Goal: Transaction & Acquisition: Book appointment/travel/reservation

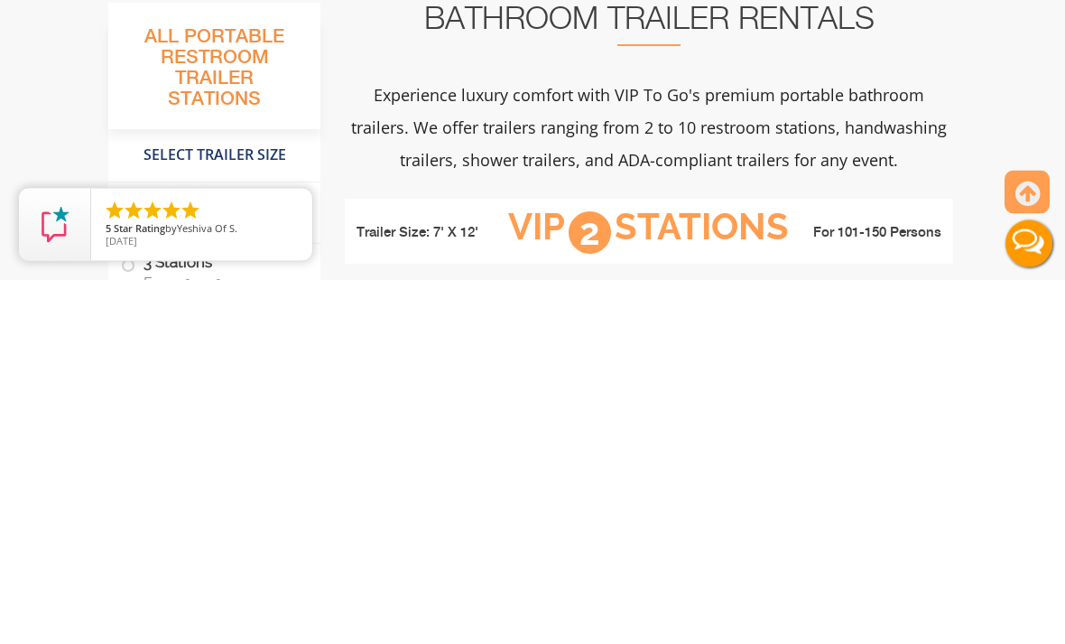
type input "Wurtsboro, NY, USA"
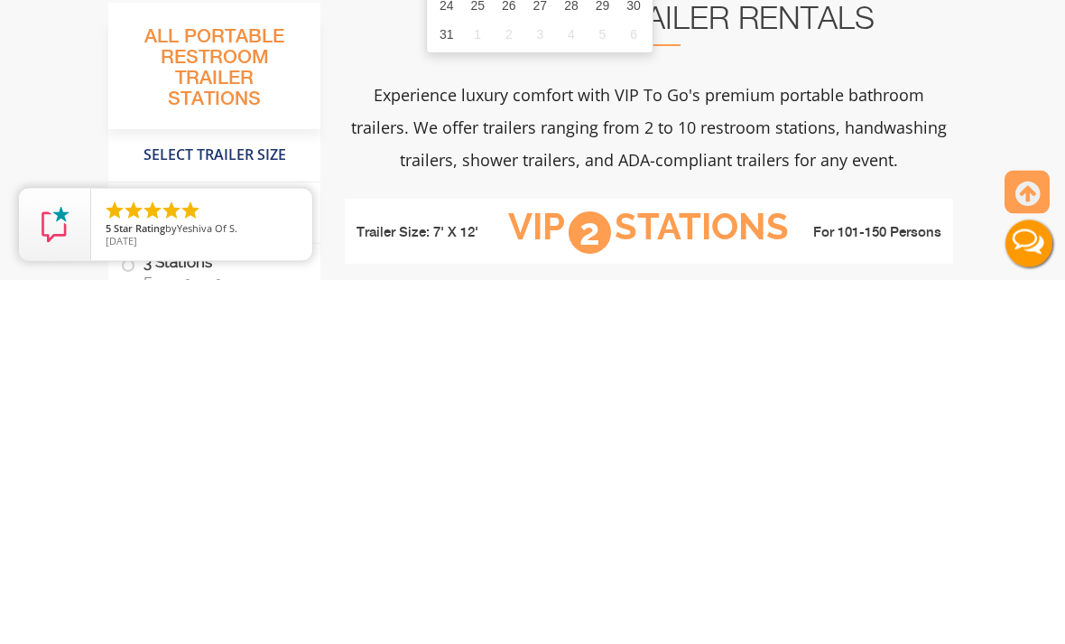
scroll to position [365, 0]
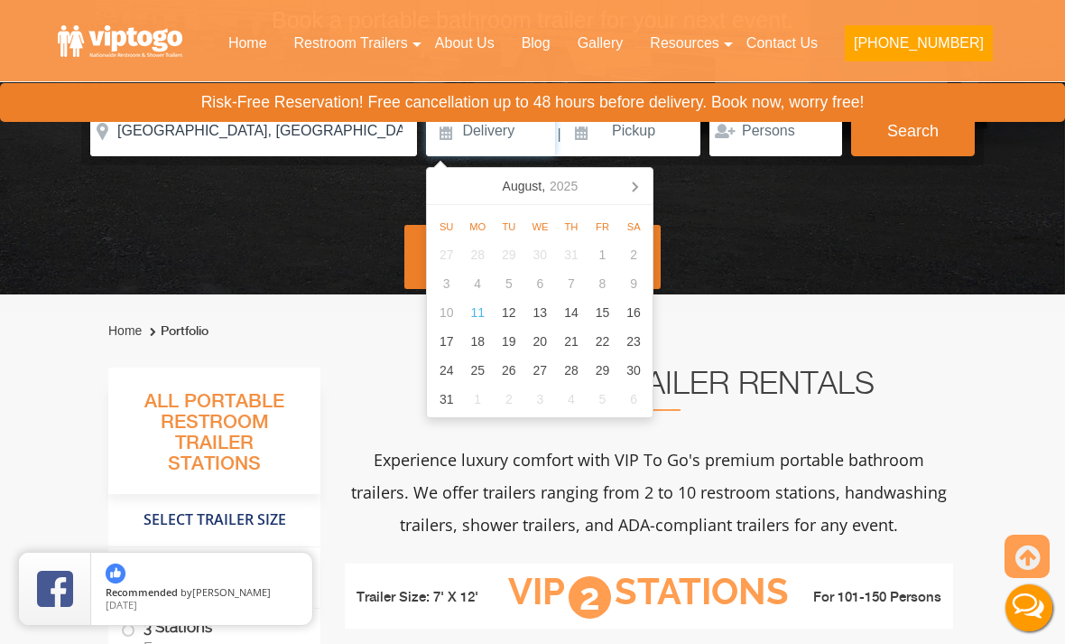
click at [646, 188] on icon at bounding box center [634, 185] width 29 height 29
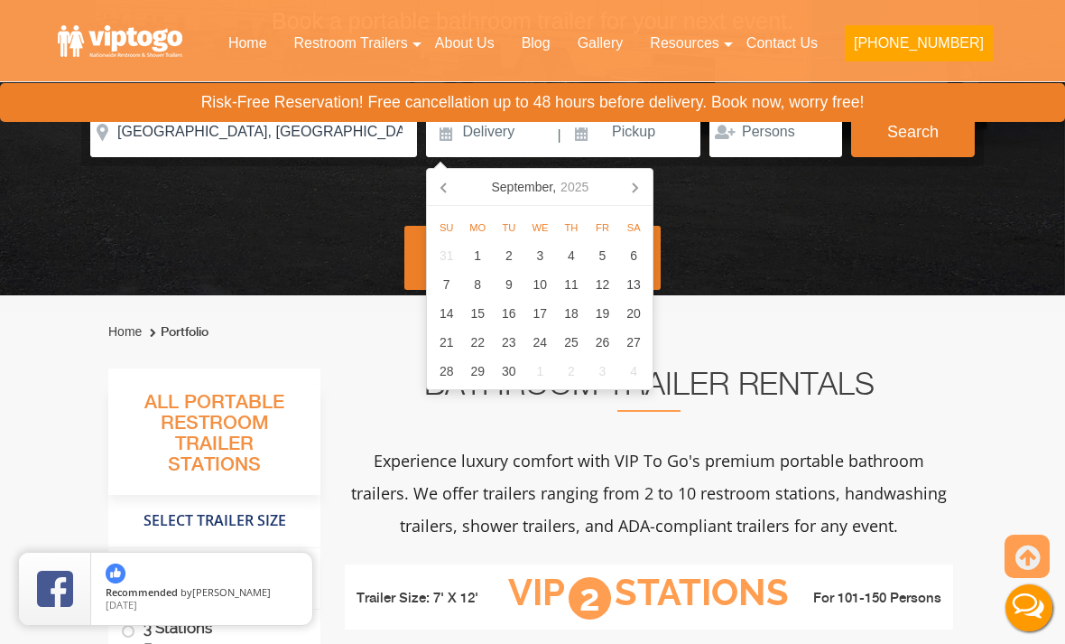
click at [630, 197] on icon at bounding box center [634, 186] width 29 height 29
click at [631, 190] on icon at bounding box center [634, 186] width 29 height 29
click at [631, 192] on icon at bounding box center [634, 186] width 29 height 29
click at [630, 192] on icon at bounding box center [634, 186] width 29 height 29
click at [635, 190] on icon at bounding box center [634, 186] width 29 height 29
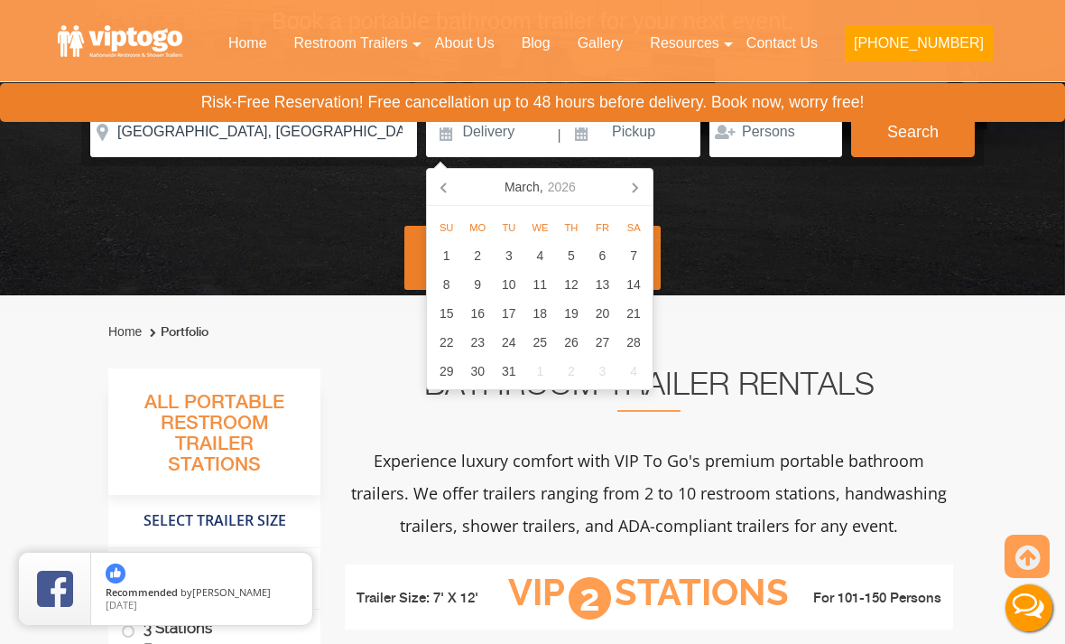
click at [634, 183] on icon at bounding box center [635, 187] width 5 height 9
click at [630, 189] on icon at bounding box center [634, 186] width 29 height 29
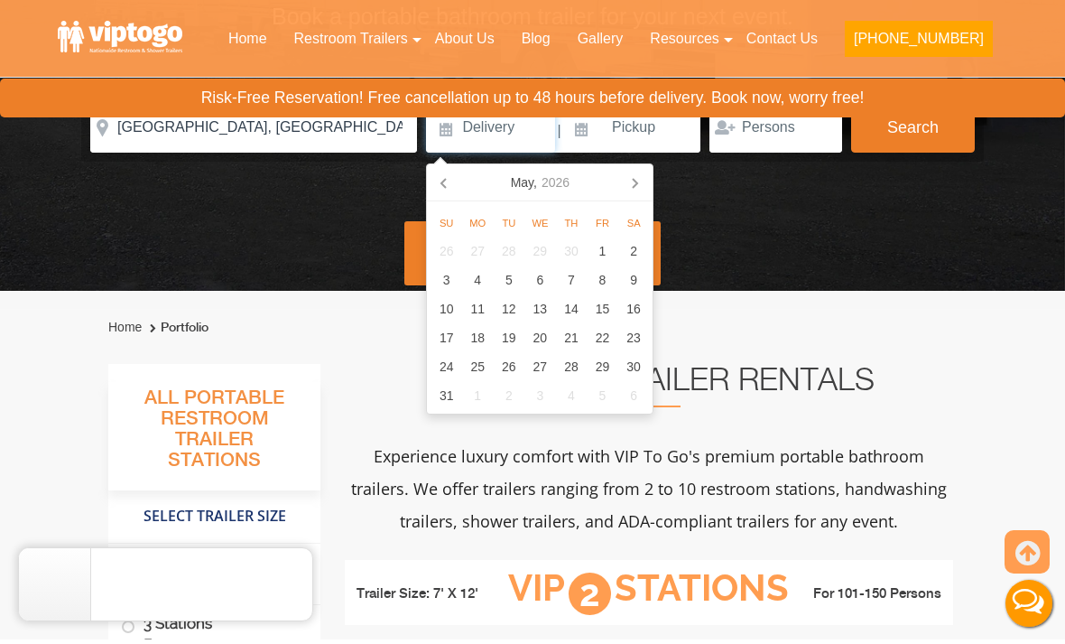
click at [635, 185] on icon at bounding box center [635, 187] width 5 height 9
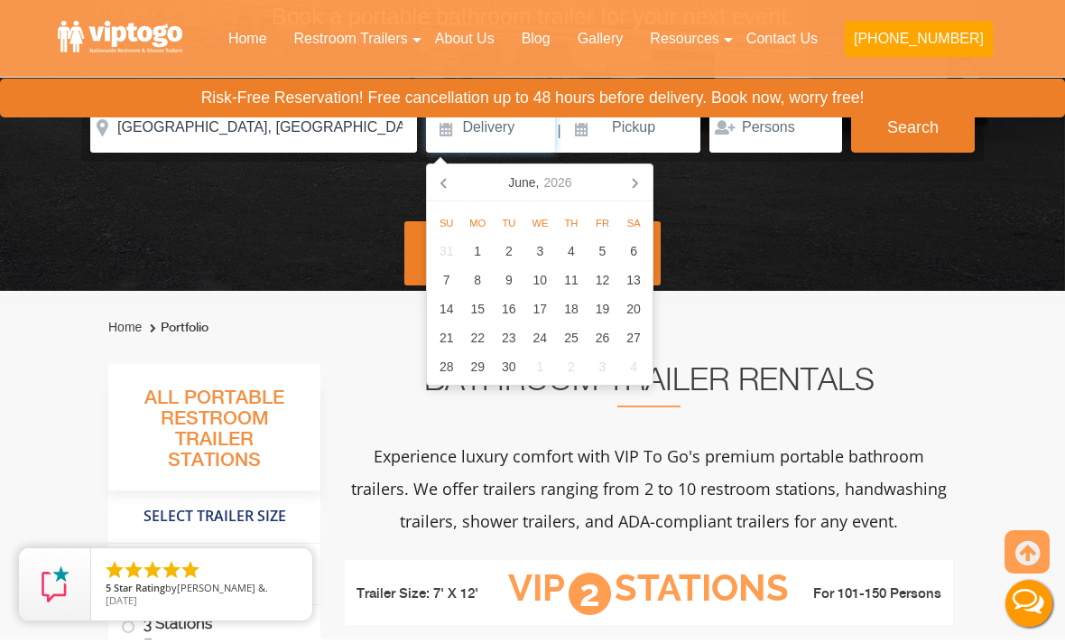
click at [626, 185] on icon at bounding box center [634, 186] width 29 height 29
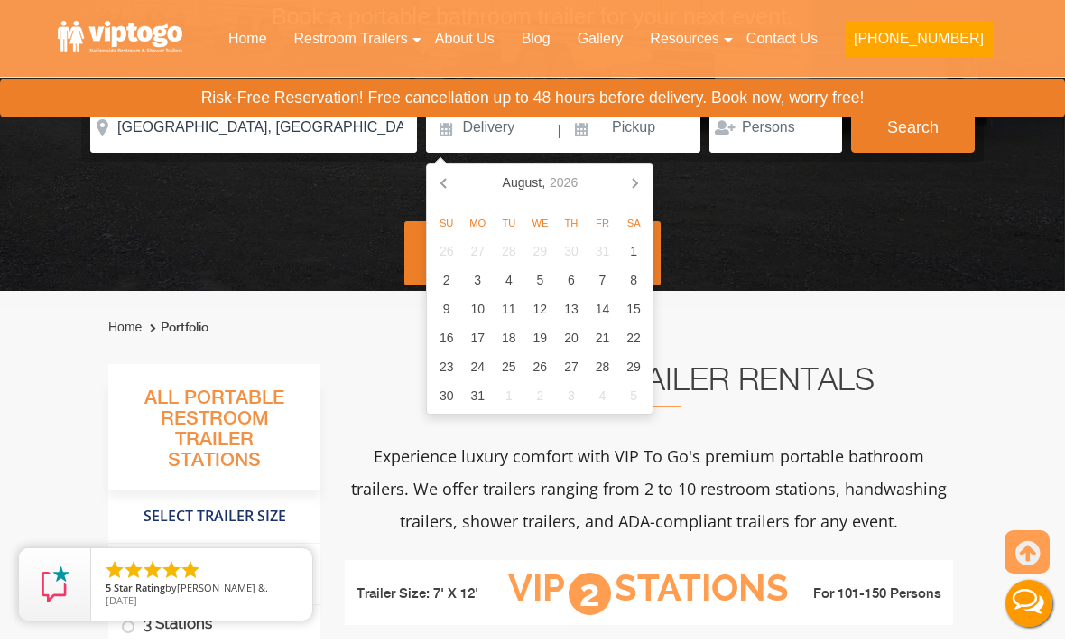
click at [633, 189] on icon at bounding box center [634, 186] width 29 height 29
click at [639, 250] on div "5" at bounding box center [634, 255] width 32 height 29
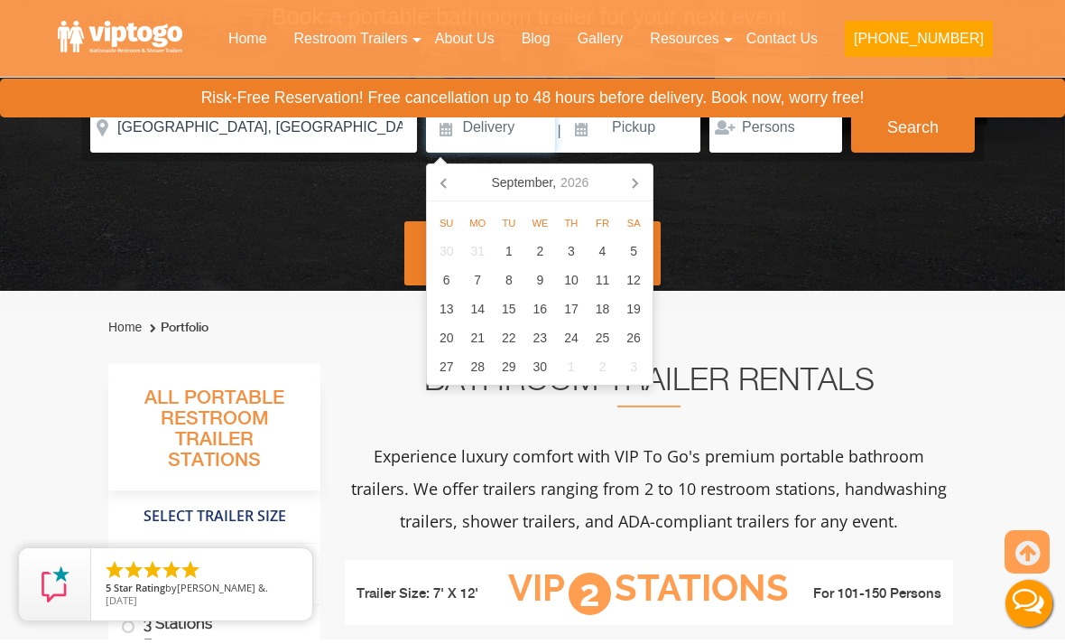
type input "09/05/2026"
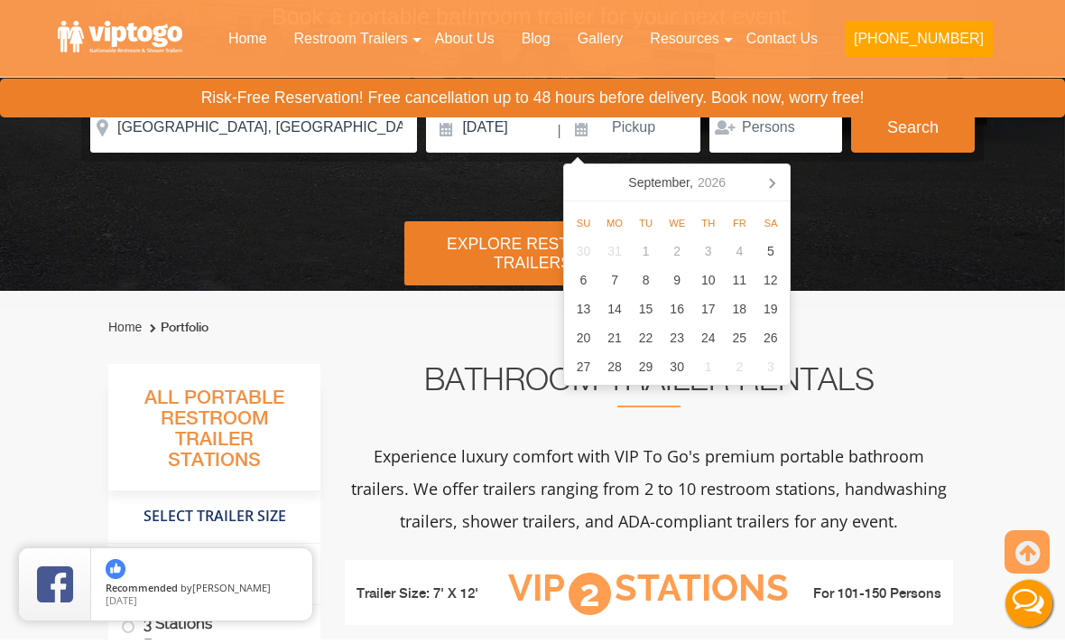
click at [586, 282] on div "6" at bounding box center [584, 284] width 32 height 29
type input "09/06/2026"
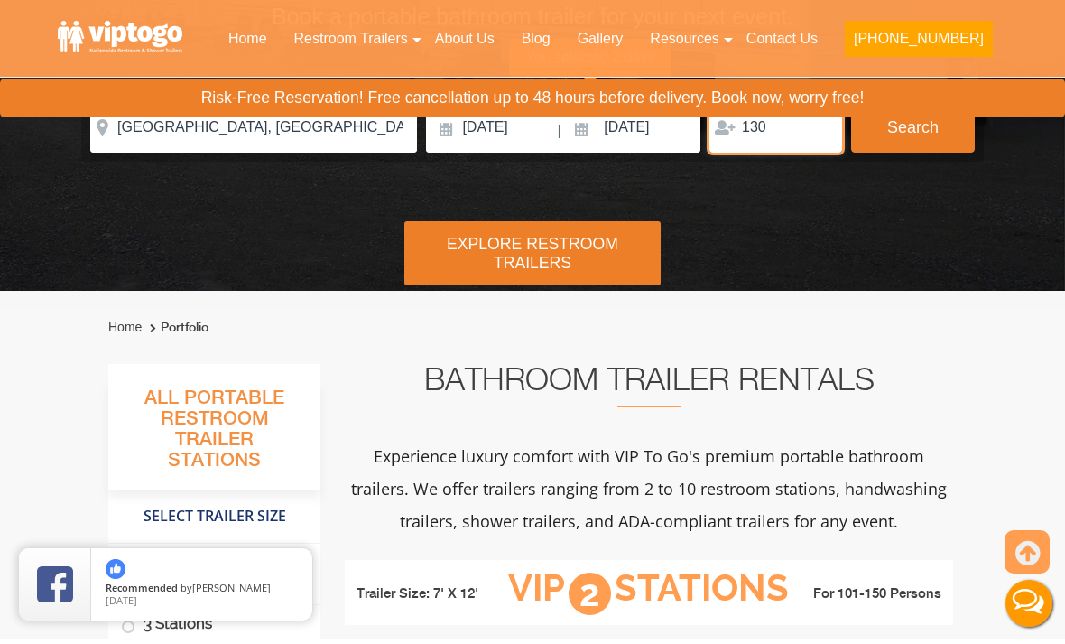
type input "130"
click at [917, 138] on button "Search" at bounding box center [913, 131] width 124 height 51
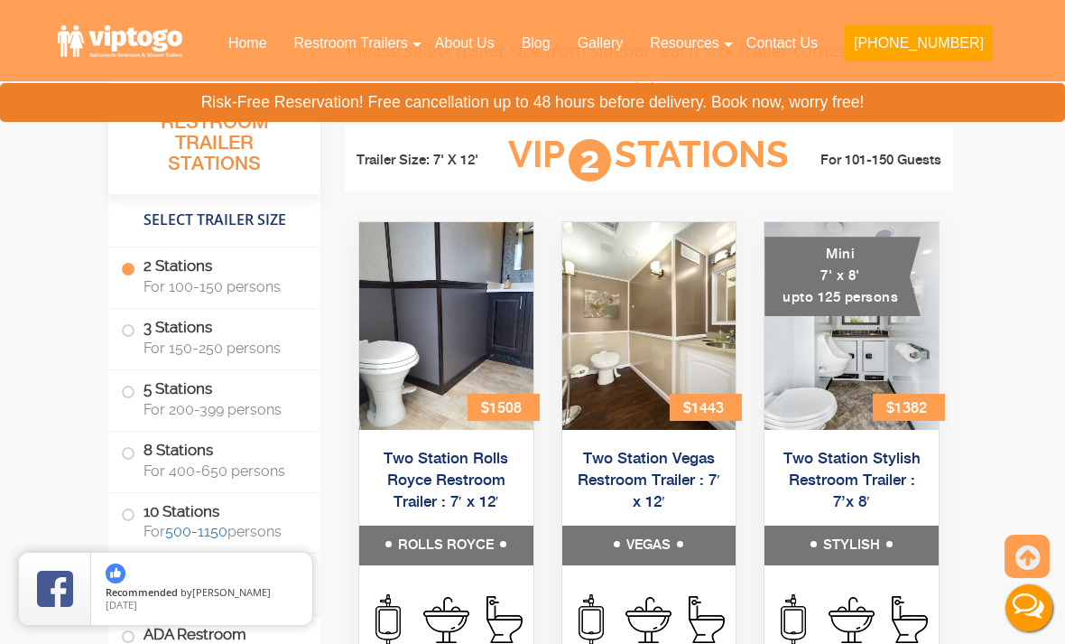
scroll to position [779, 0]
click at [894, 315] on div "Mini 7' x 8' upto 125 persons" at bounding box center [842, 275] width 156 height 79
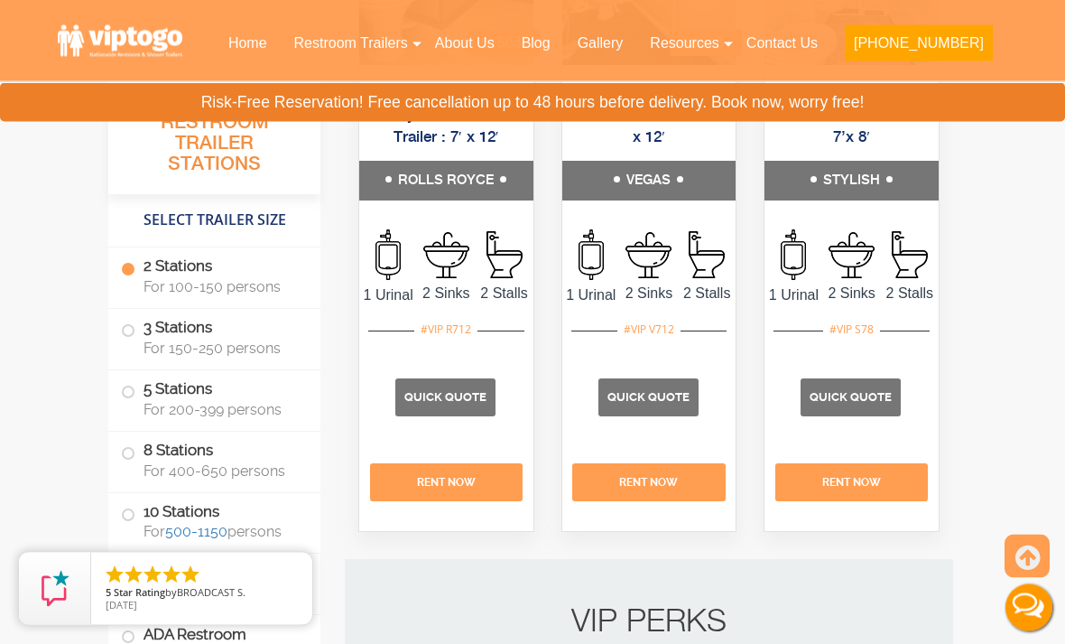
scroll to position [1154, 0]
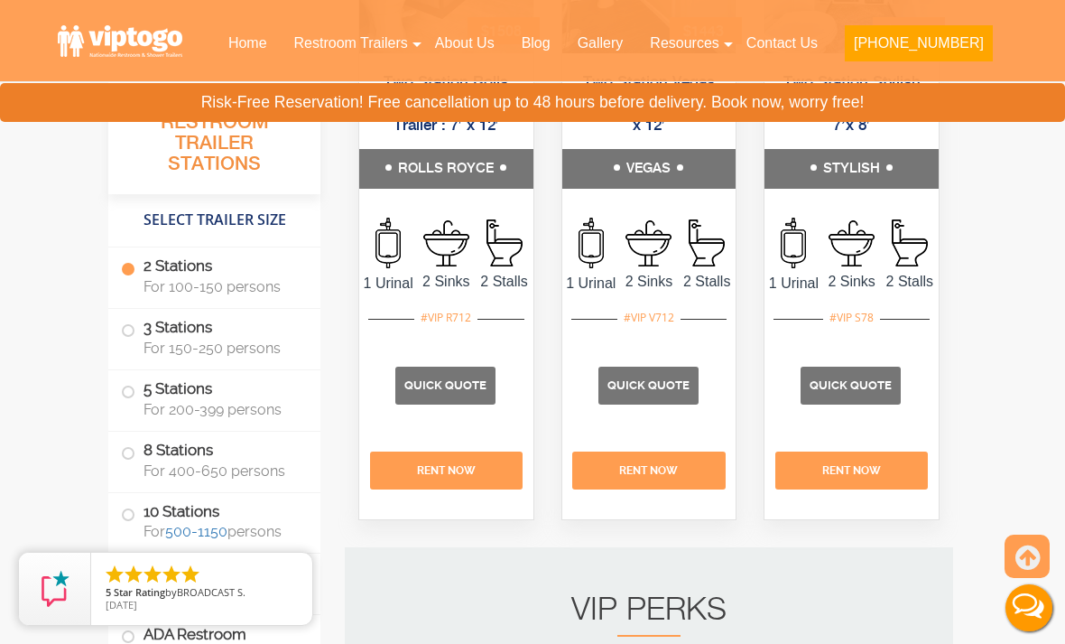
click at [869, 392] on span "Quick Quote" at bounding box center [851, 385] width 82 height 14
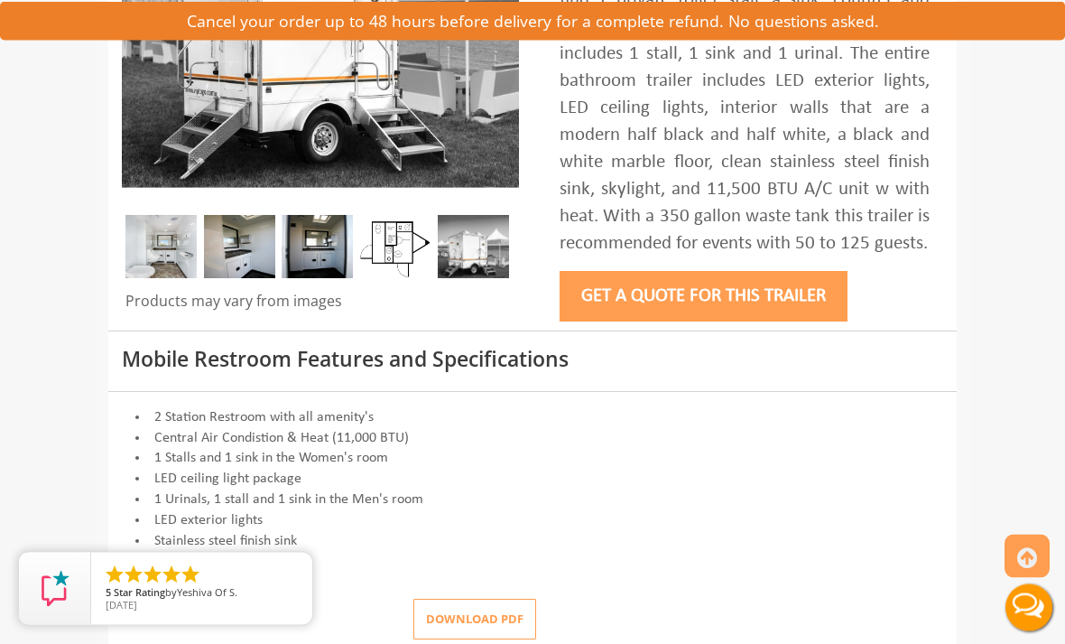
scroll to position [445, 0]
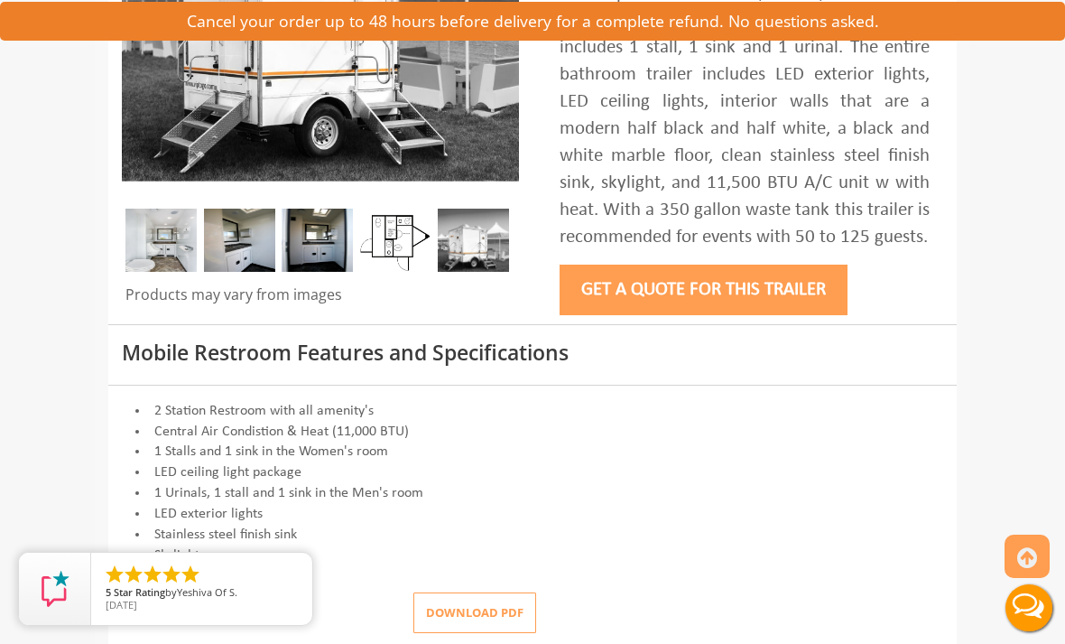
click at [836, 301] on button "Get a Quote for this Trailer" at bounding box center [704, 289] width 288 height 51
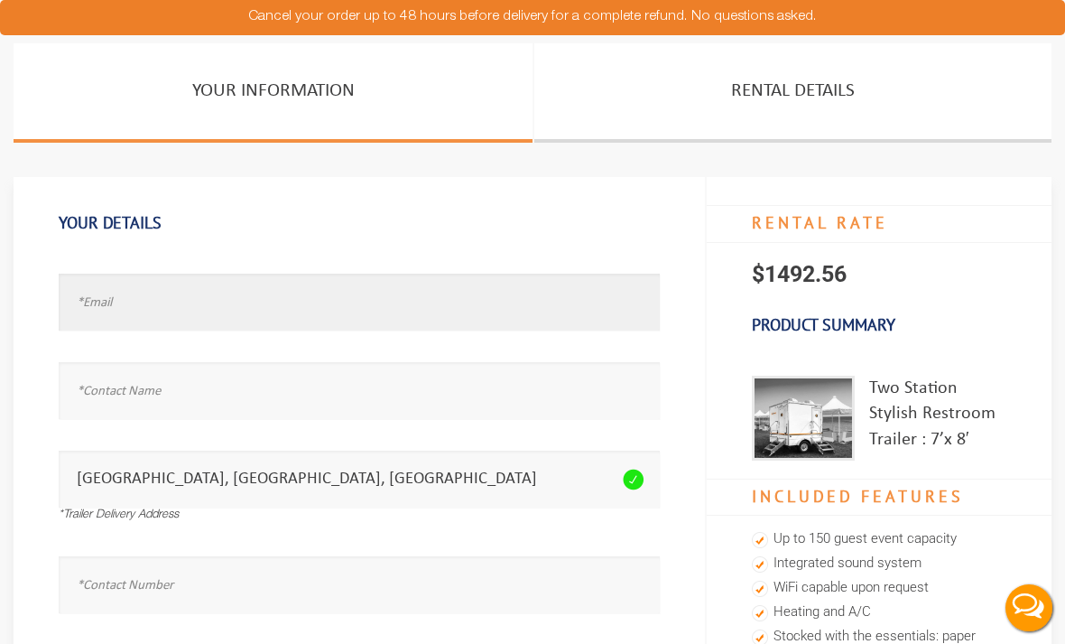
click at [604, 297] on input "text" at bounding box center [359, 301] width 601 height 57
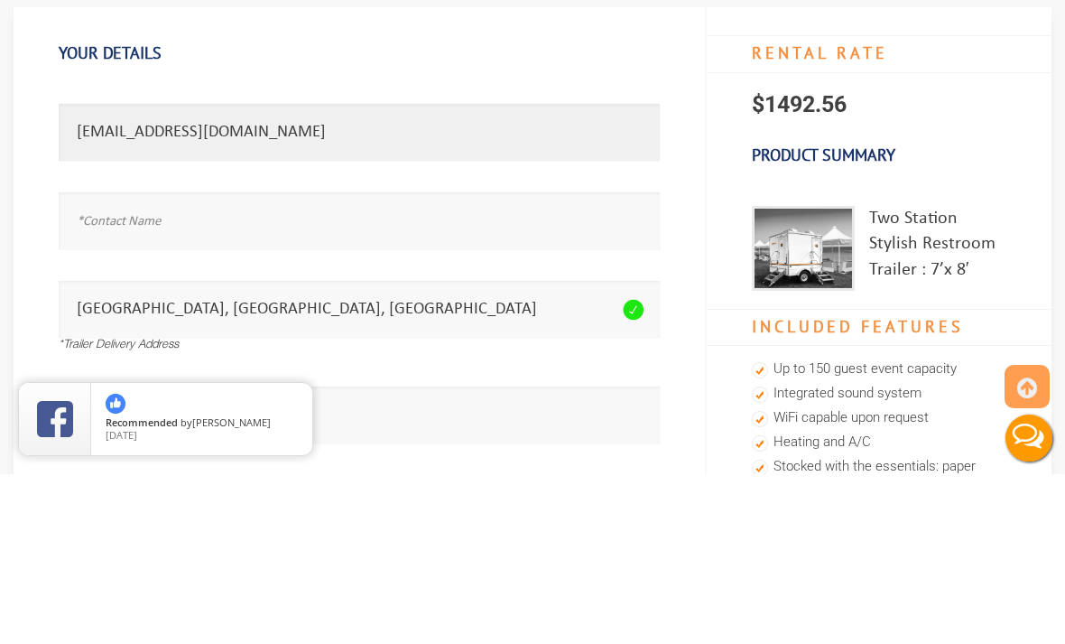
type input "Claraceccanti@gmail.com"
click at [113, 362] on input "text" at bounding box center [359, 390] width 601 height 57
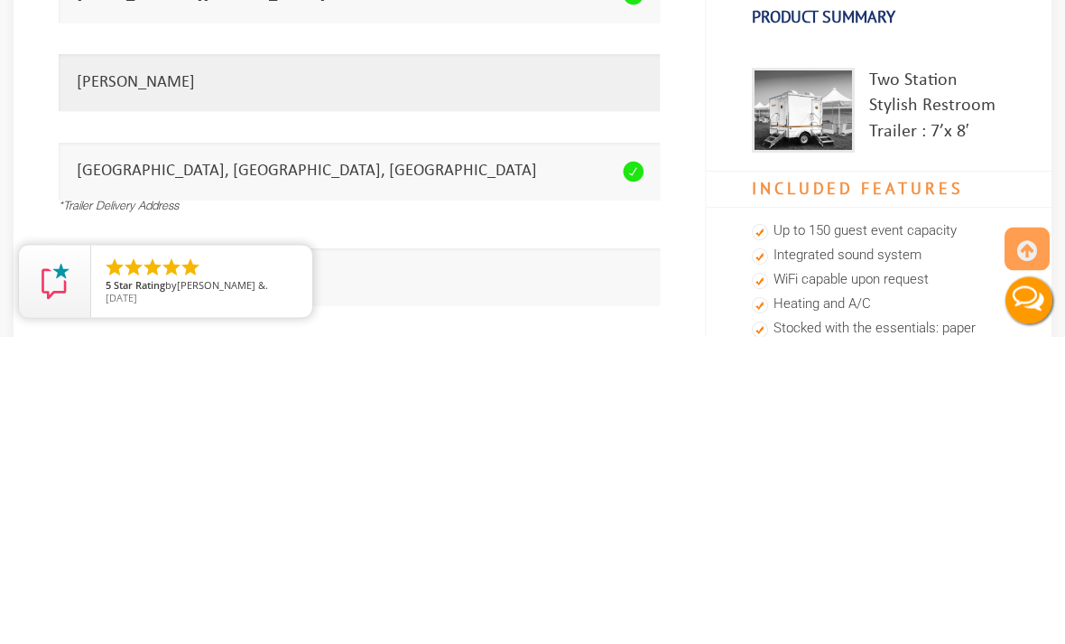
type input "Clara Ceccanti"
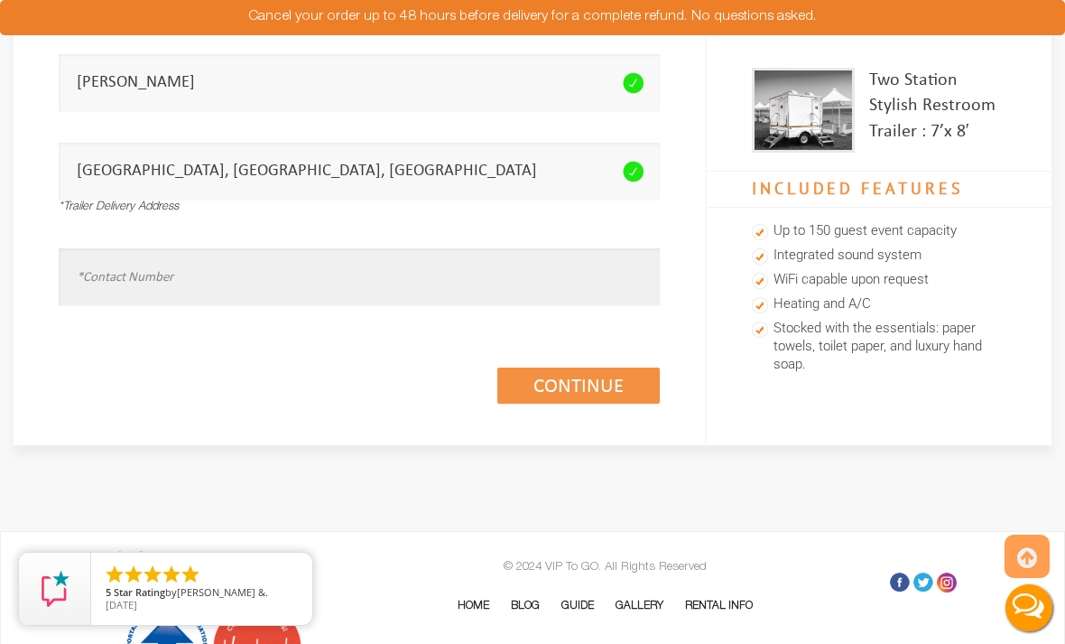
click at [127, 272] on input "text" at bounding box center [359, 276] width 601 height 57
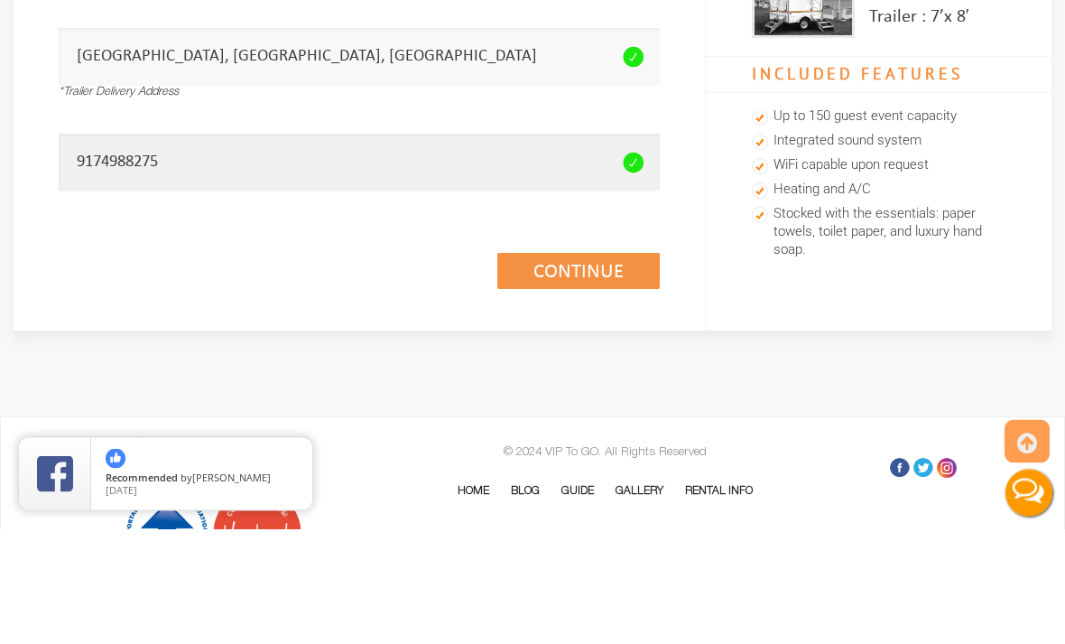
type input "9174988275"
click at [627, 368] on link "Continue (1/3)" at bounding box center [578, 386] width 162 height 36
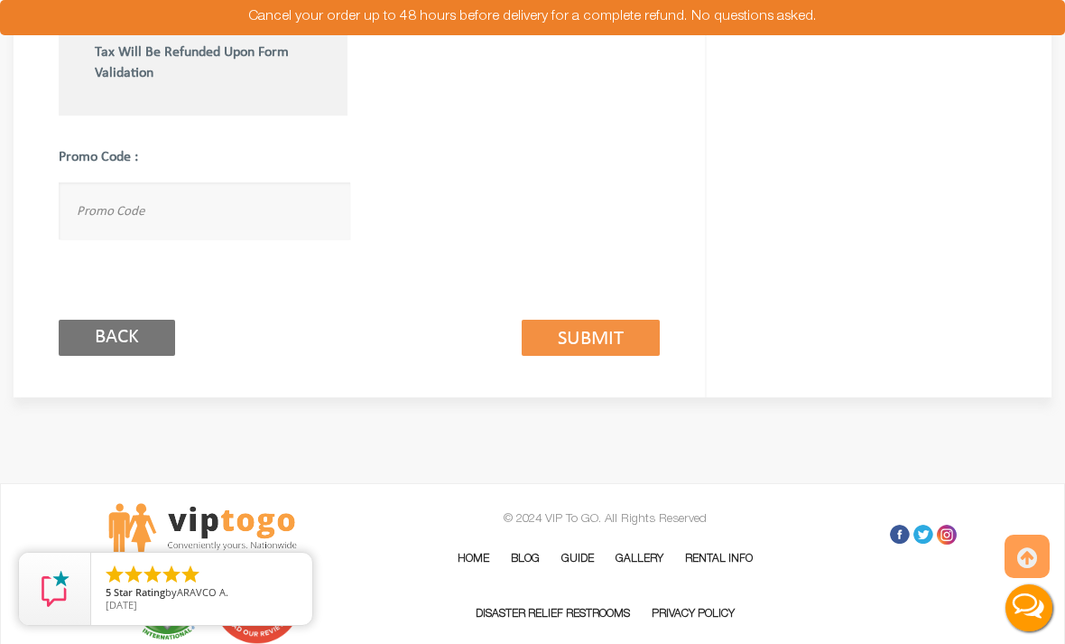
scroll to position [1226, 0]
